Goal: Transaction & Acquisition: Purchase product/service

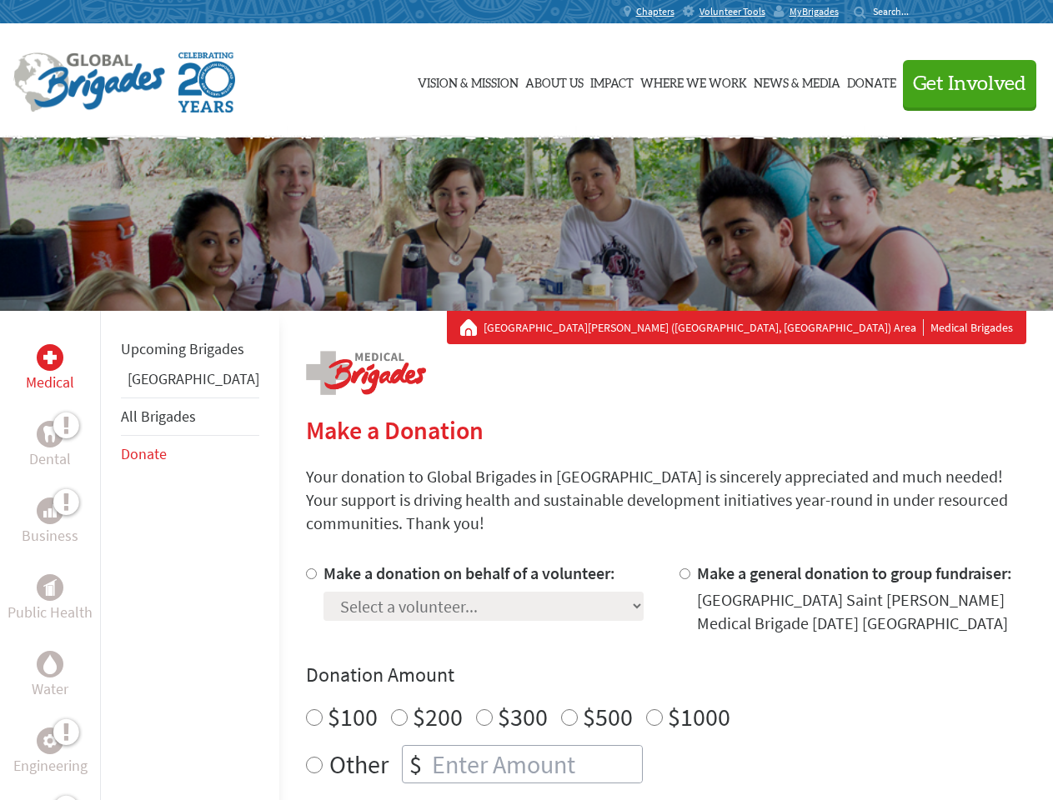
click at [920, 12] on div "Search for:" at bounding box center [887, 11] width 67 height 13
click at [962, 83] on span "Get Involved" at bounding box center [969, 84] width 113 height 20
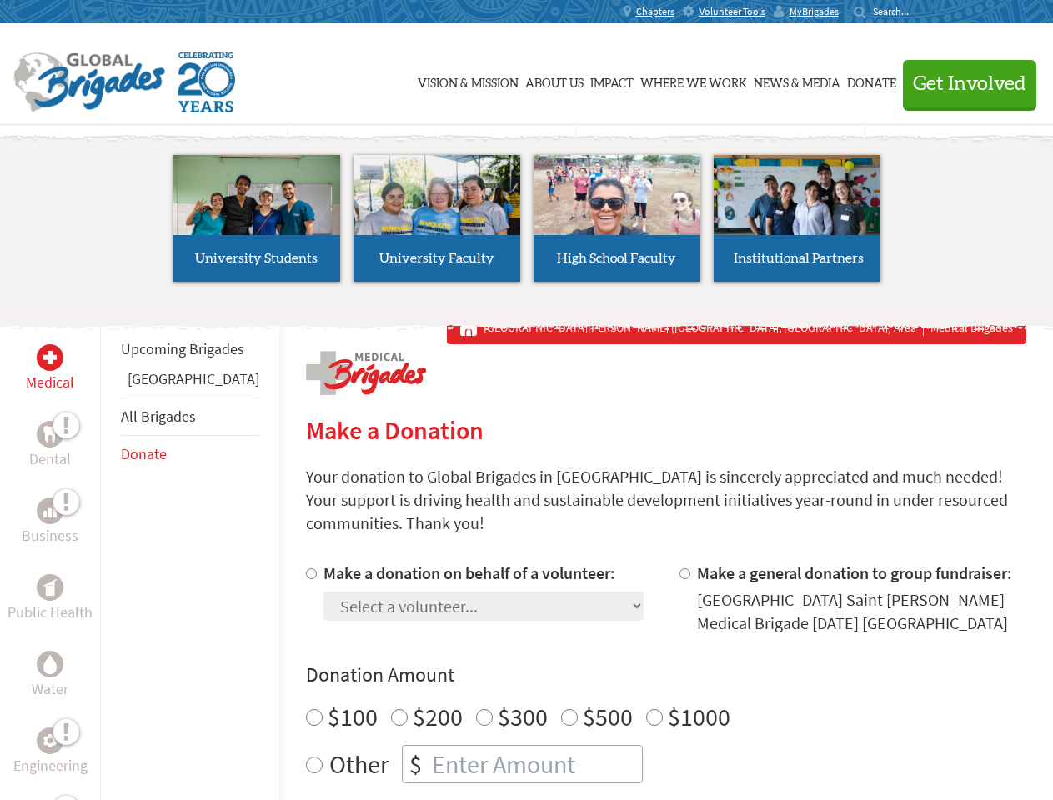
click at [527, 224] on li "High School Faculty" at bounding box center [617, 218] width 180 height 153
click at [110, 555] on div "Upcoming Brigades Guatemala All Brigades Donate" at bounding box center [189, 711] width 179 height 800
click at [637, 669] on div "Donation Amount $100 $200 $300 $500 $1000 Other $" at bounding box center [666, 723] width 720 height 122
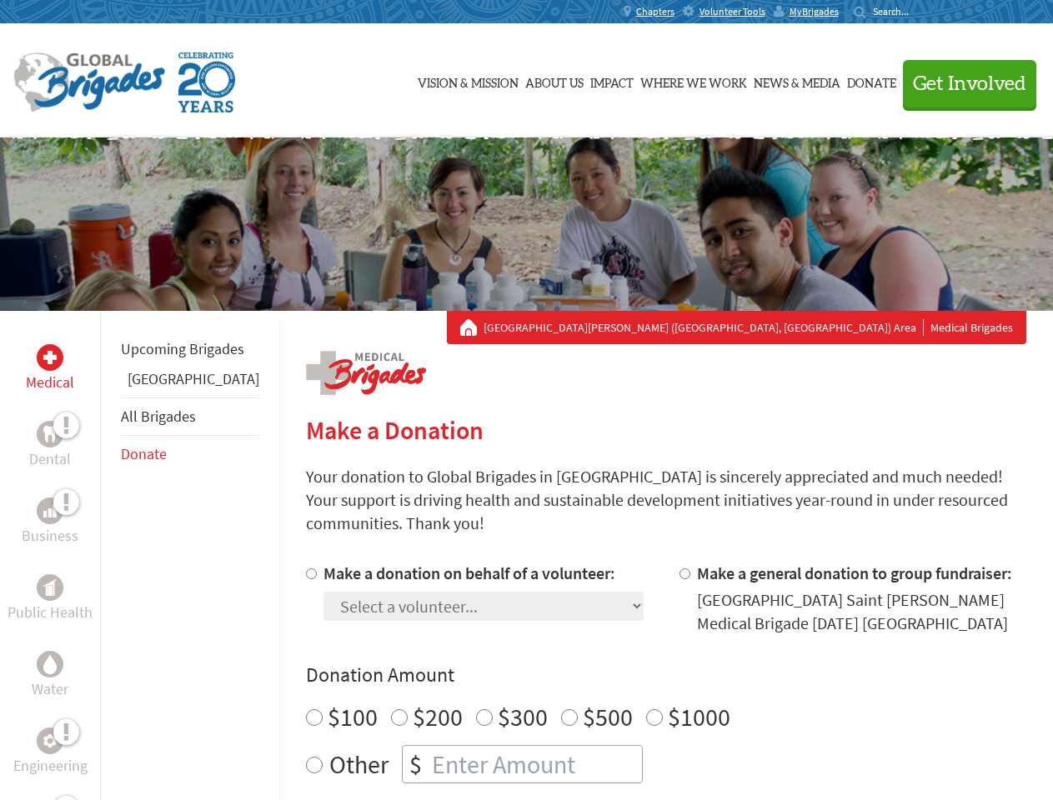
click at [306, 569] on input "Make a donation on behalf of a volunteer:" at bounding box center [311, 574] width 11 height 11
radio input "true"
click at [679, 569] on input "Make a general donation to group fundraiser:" at bounding box center [684, 574] width 11 height 11
radio input "true"
